Goal: Task Accomplishment & Management: Manage account settings

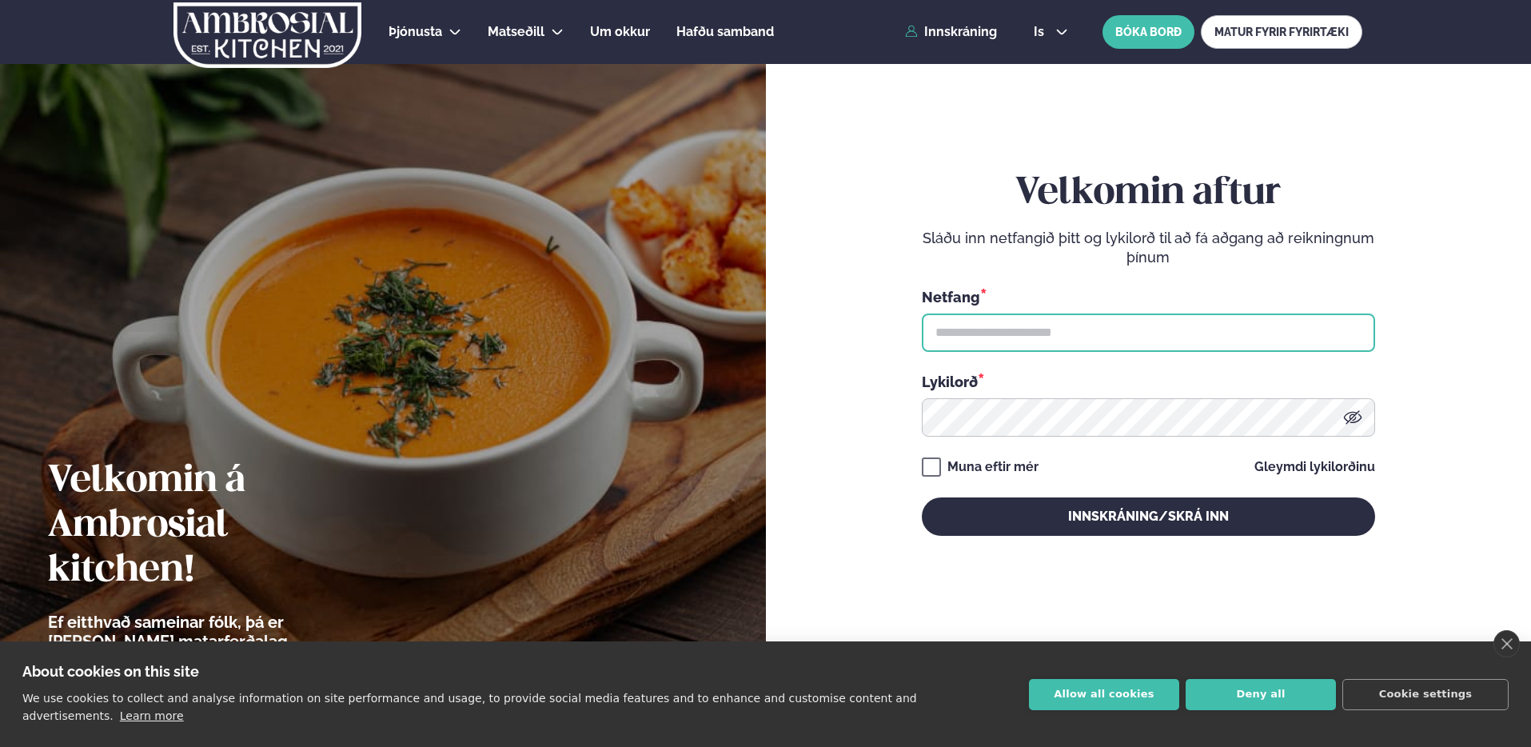
click at [1151, 333] on input "text" at bounding box center [1148, 332] width 453 height 38
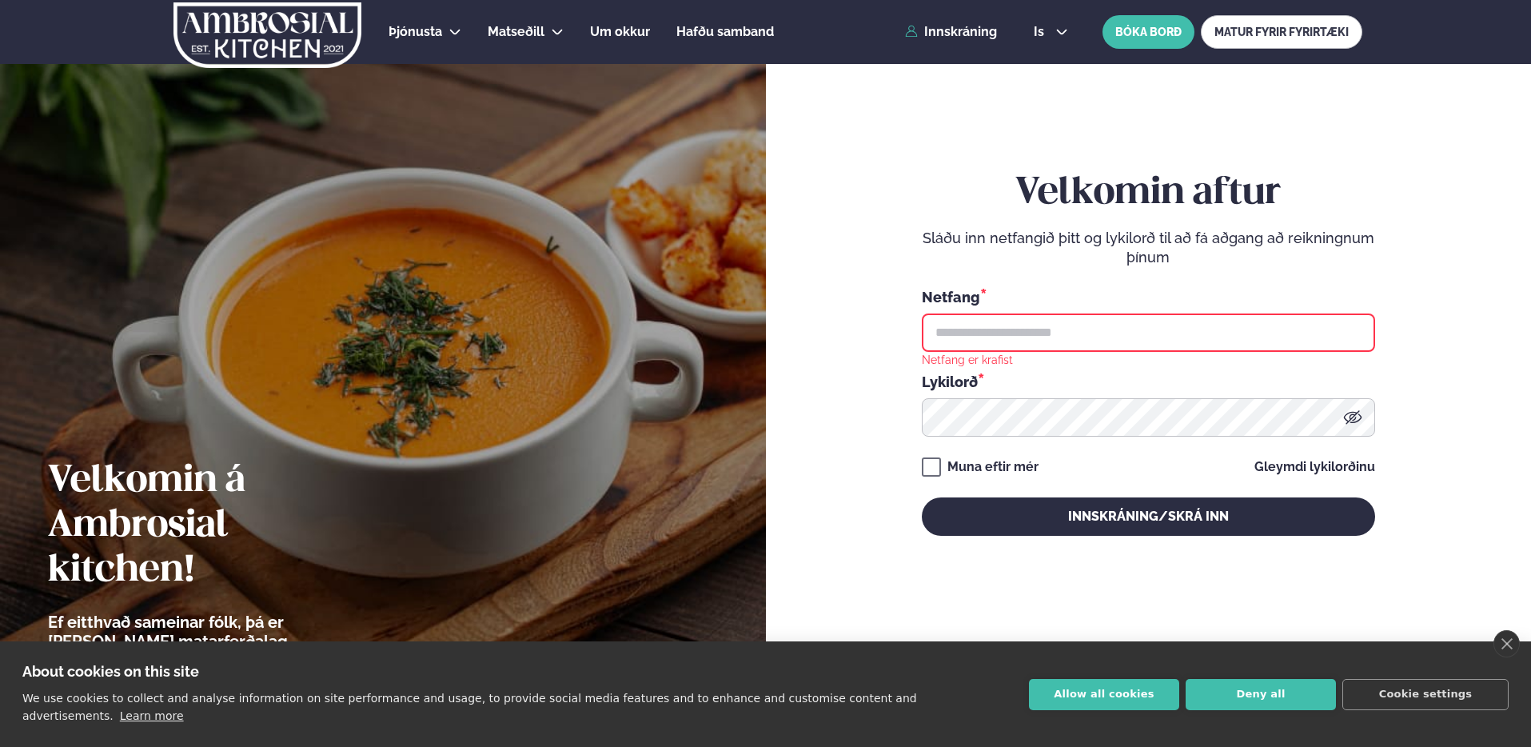
type input "**********"
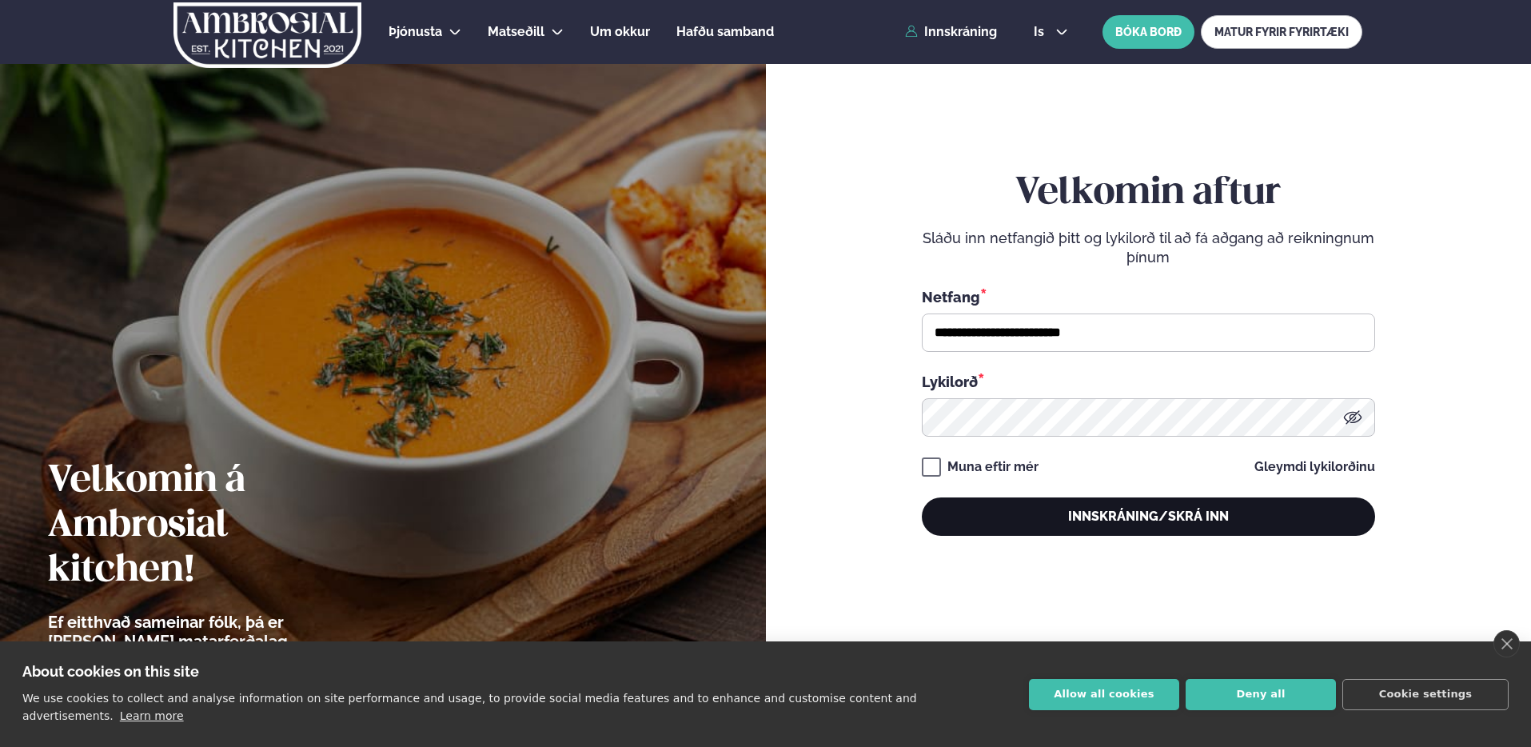
click at [1105, 502] on button "Innskráning/Skrá inn" at bounding box center [1148, 516] width 453 height 38
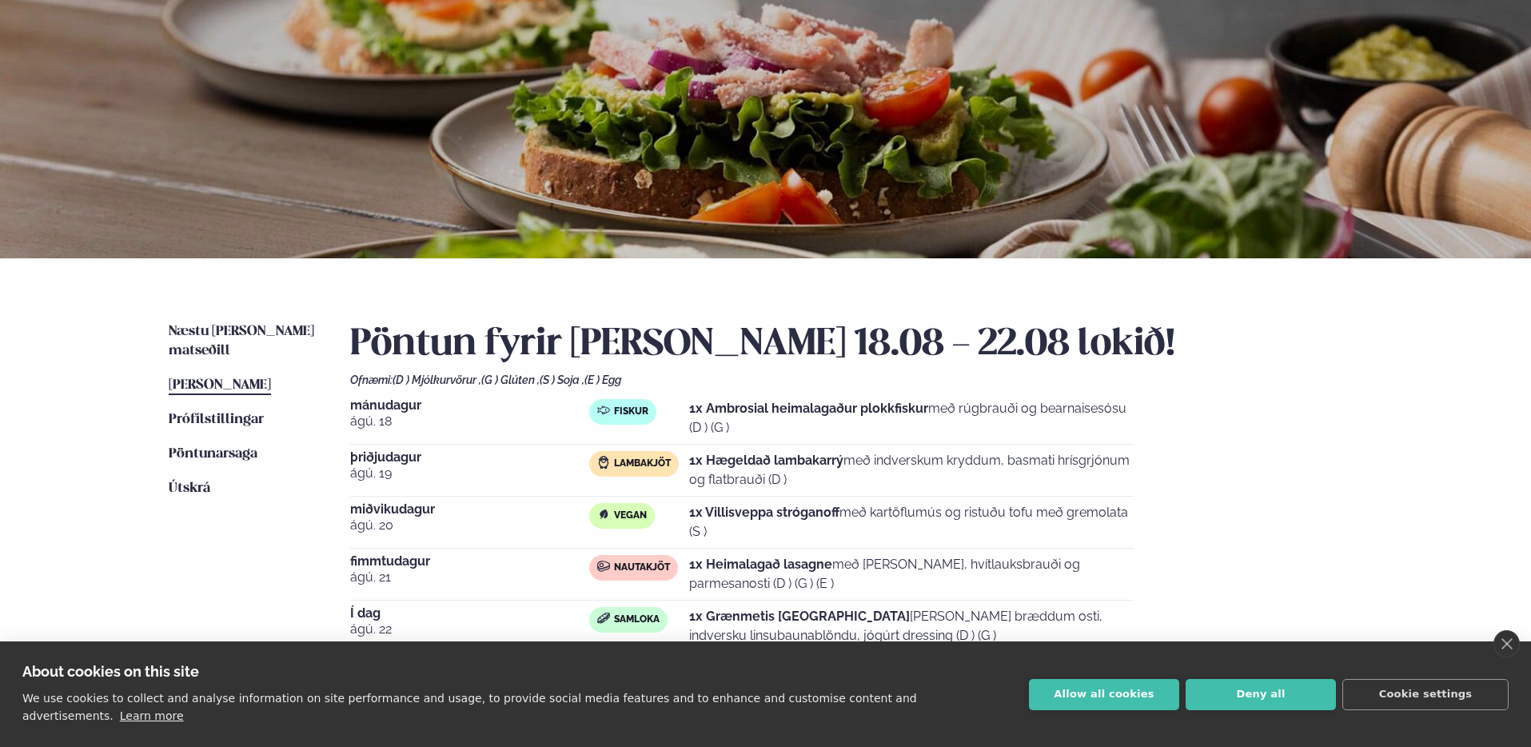
scroll to position [139, 0]
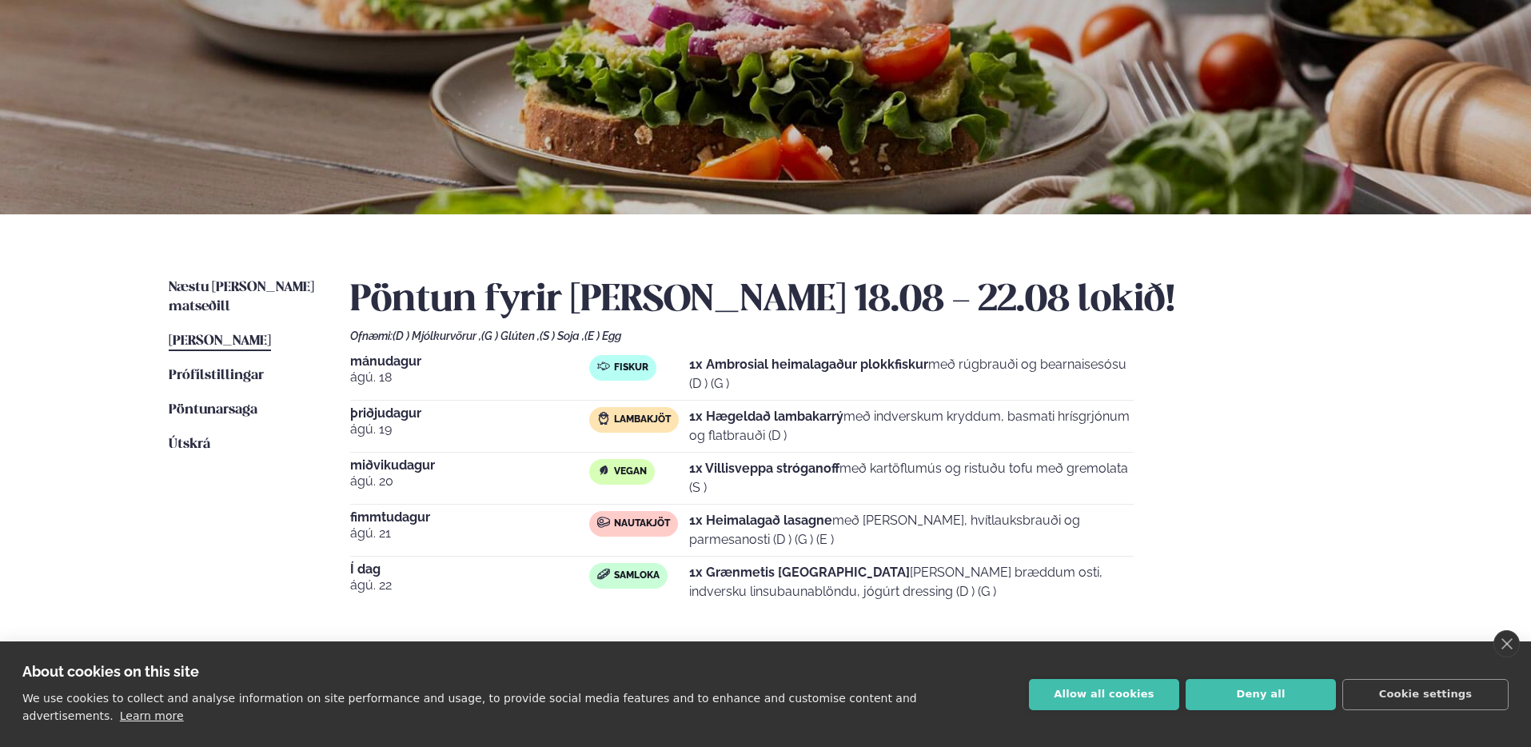
drag, startPoint x: 684, startPoint y: 571, endPoint x: 1015, endPoint y: 589, distance: 330.8
click at [1015, 589] on div "Samloka 1x Grænmetis quessadillas [PERSON_NAME] bræddum osti, indversku linsuba…" at bounding box center [861, 582] width 545 height 38
click at [1023, 589] on p "1x Grænmetis quessadillas [PERSON_NAME] bræddum osti, indversku linsubaunablönd…" at bounding box center [911, 582] width 445 height 38
